Goal: Task Accomplishment & Management: Manage account settings

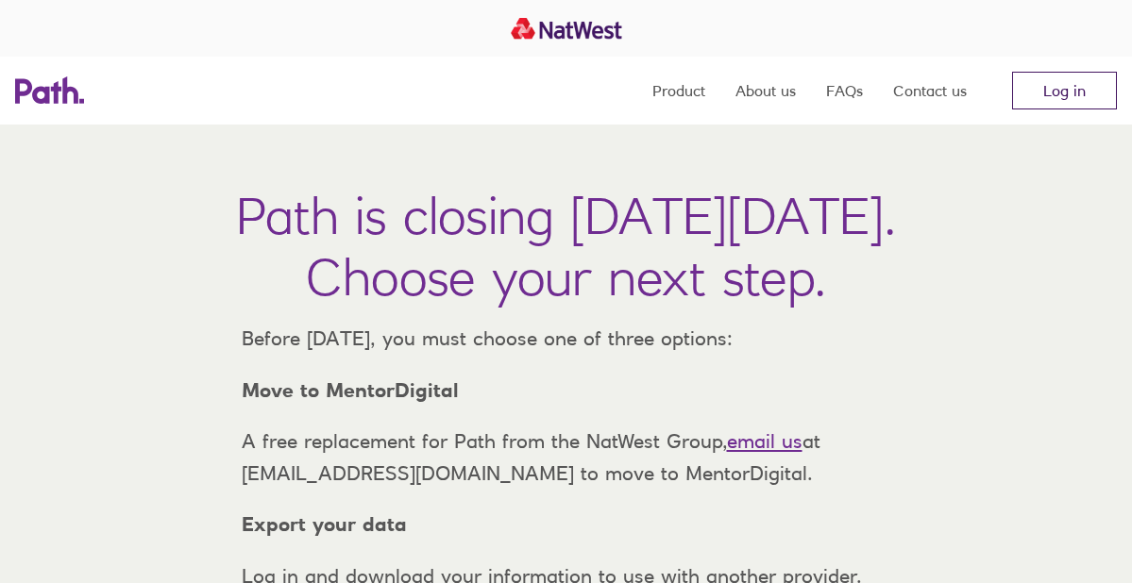
click at [1061, 100] on link "Log in" at bounding box center [1064, 91] width 105 height 38
click at [1032, 101] on link "Log in" at bounding box center [1064, 91] width 105 height 38
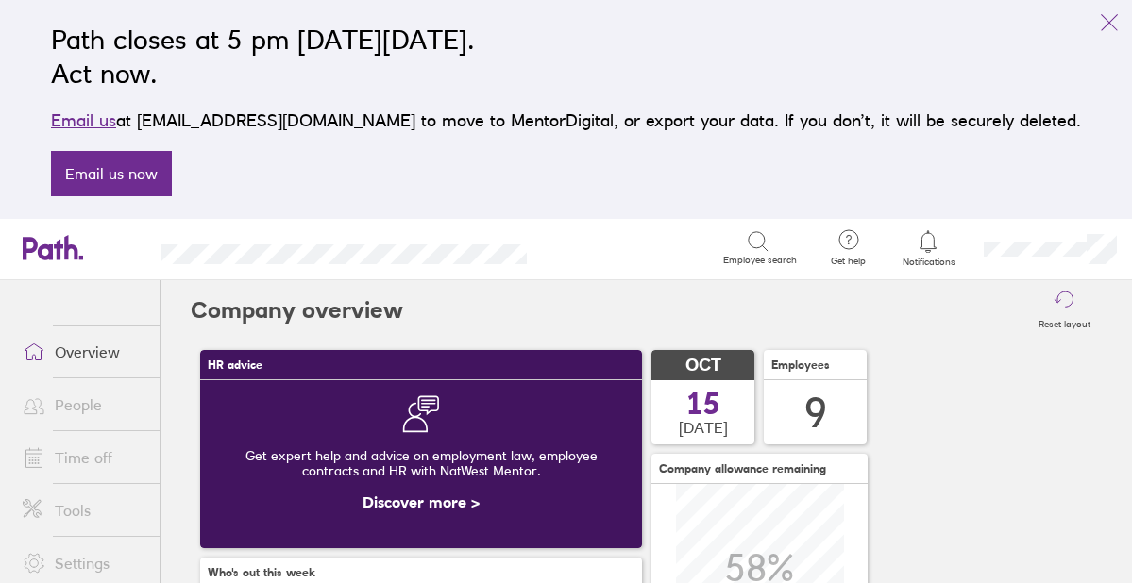
scroll to position [168, 442]
click at [88, 454] on link "Time off" at bounding box center [84, 458] width 152 height 38
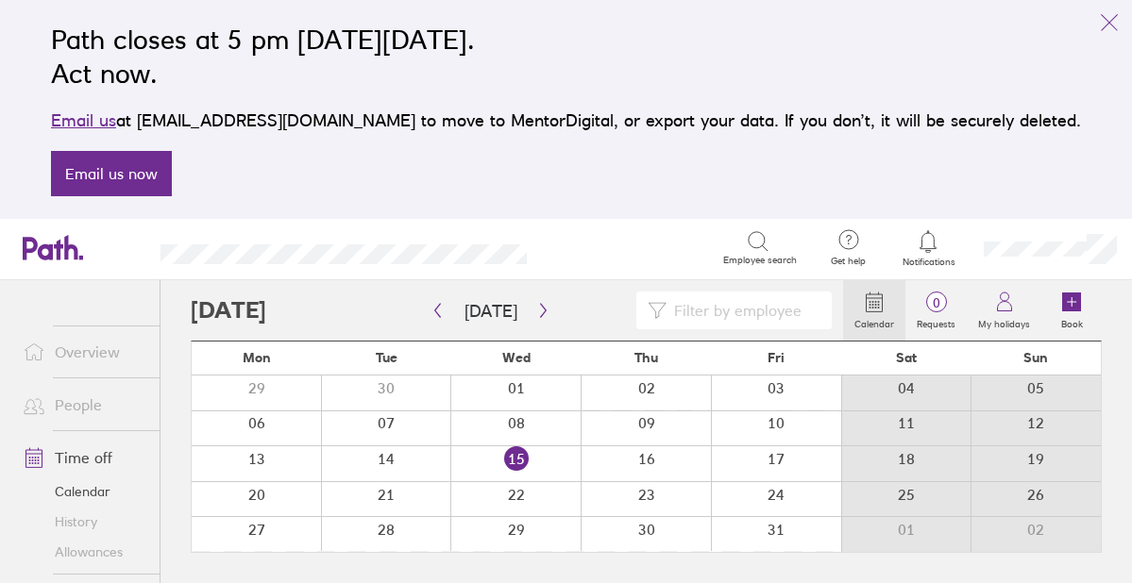
click at [93, 351] on link "Overview" at bounding box center [84, 352] width 152 height 38
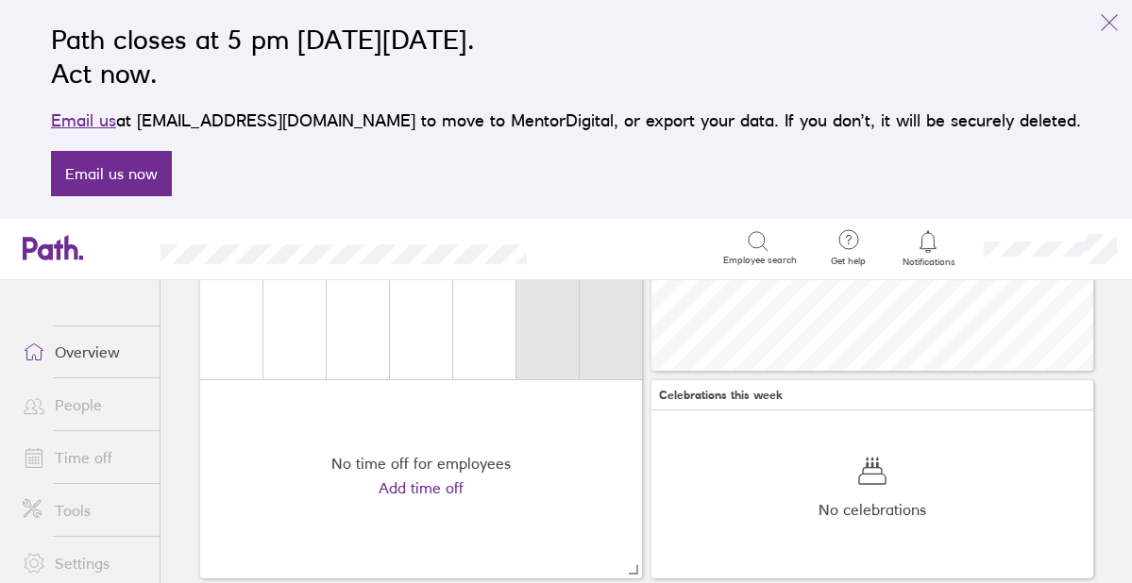
scroll to position [524, 0]
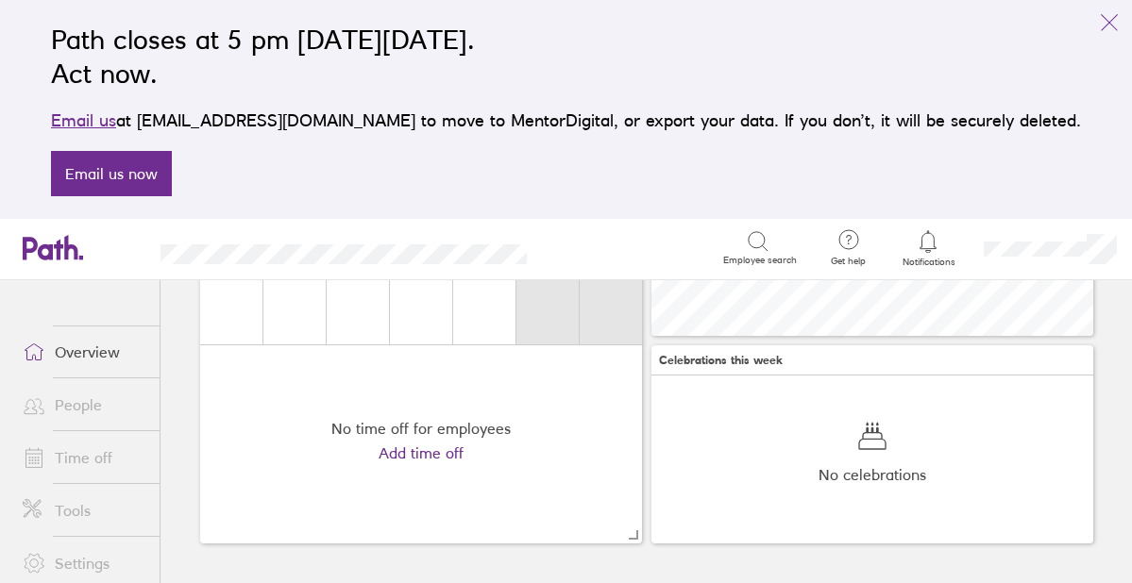
click at [109, 564] on link "Settings" at bounding box center [84, 564] width 152 height 38
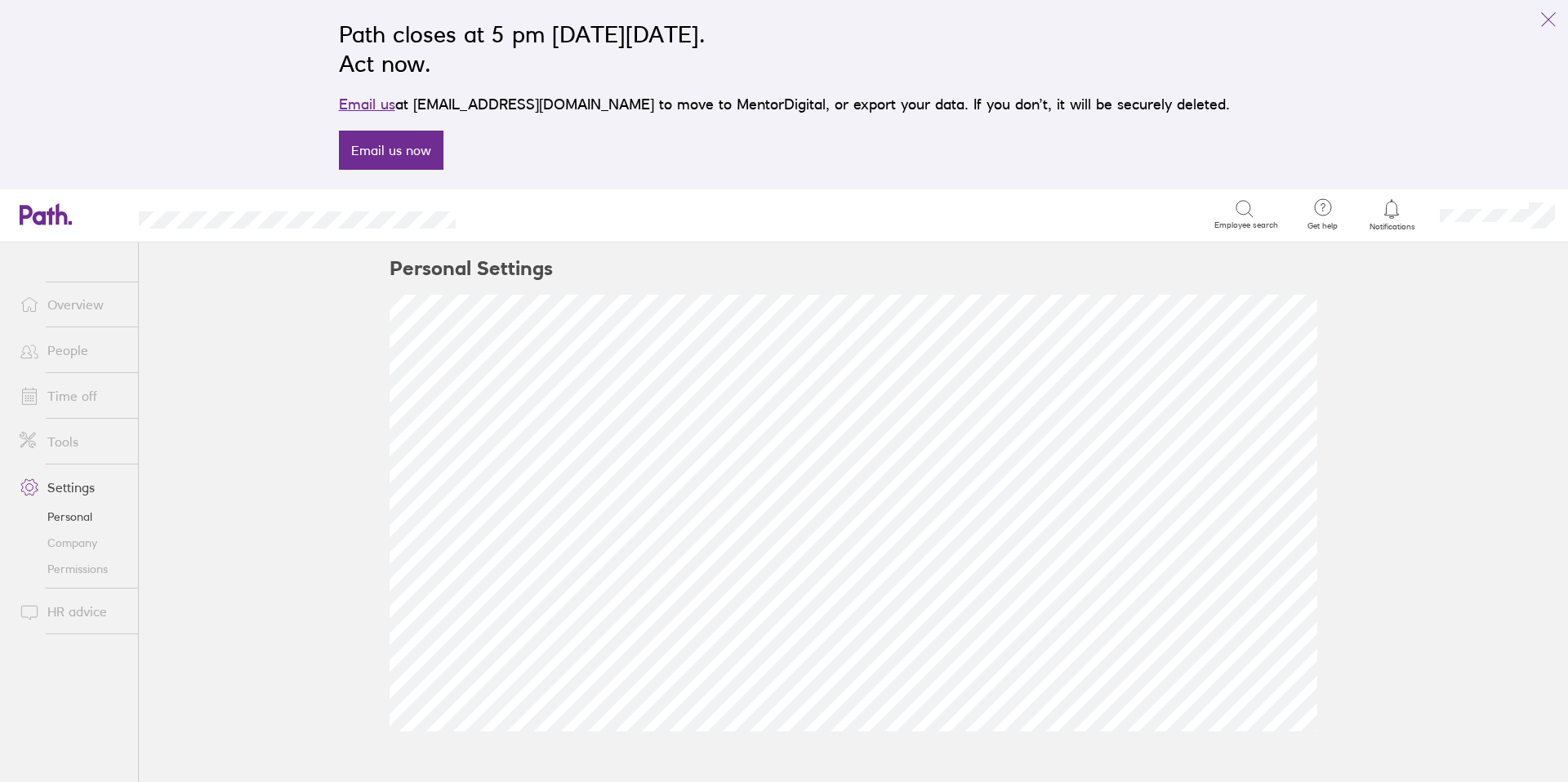
click at [84, 503] on link "Company" at bounding box center [73, 543] width 131 height 26
